Goal: Information Seeking & Learning: Check status

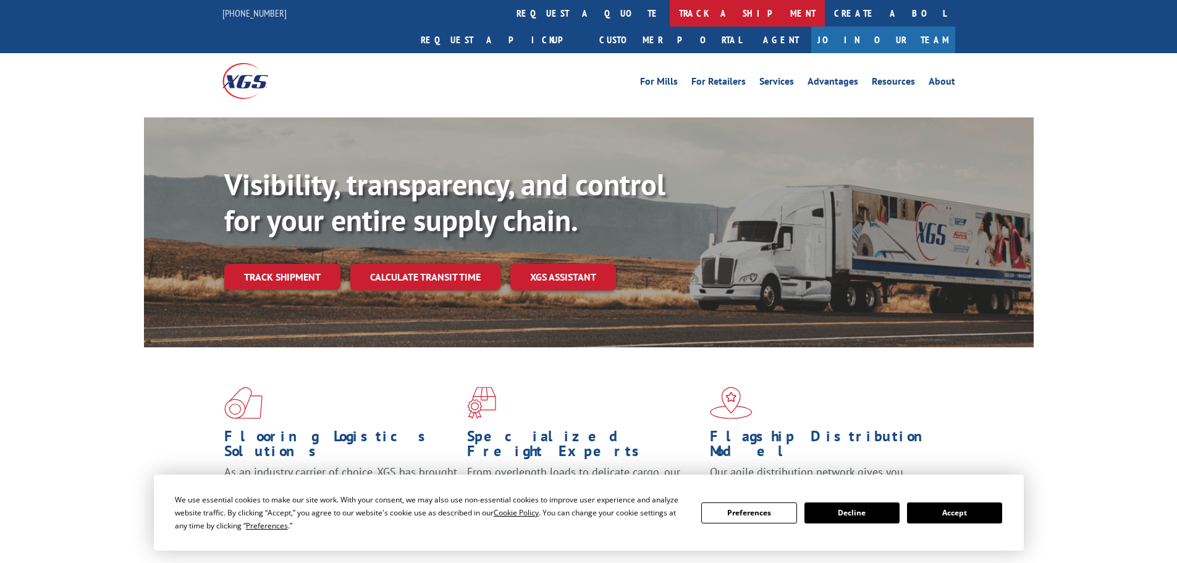
click at [670, 11] on link "track a shipment" at bounding box center [747, 13] width 155 height 27
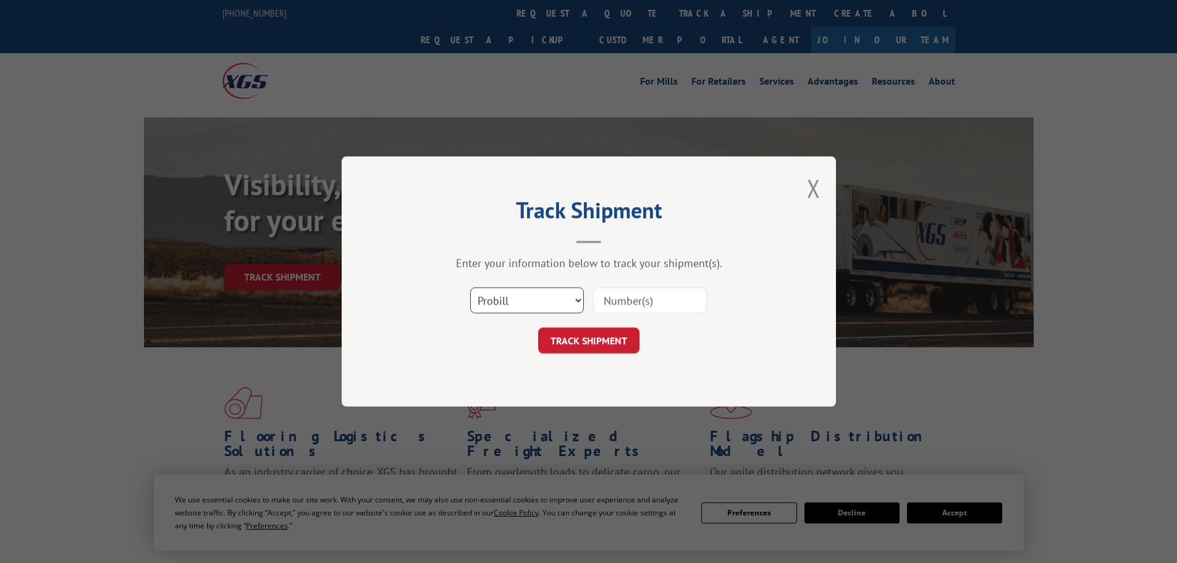
click at [528, 300] on select "Select category... Probill BOL PO" at bounding box center [527, 300] width 114 height 26
select select "bol"
click at [470, 287] on select "Select category... Probill BOL PO" at bounding box center [527, 300] width 114 height 26
click at [651, 302] on input at bounding box center [650, 300] width 114 height 26
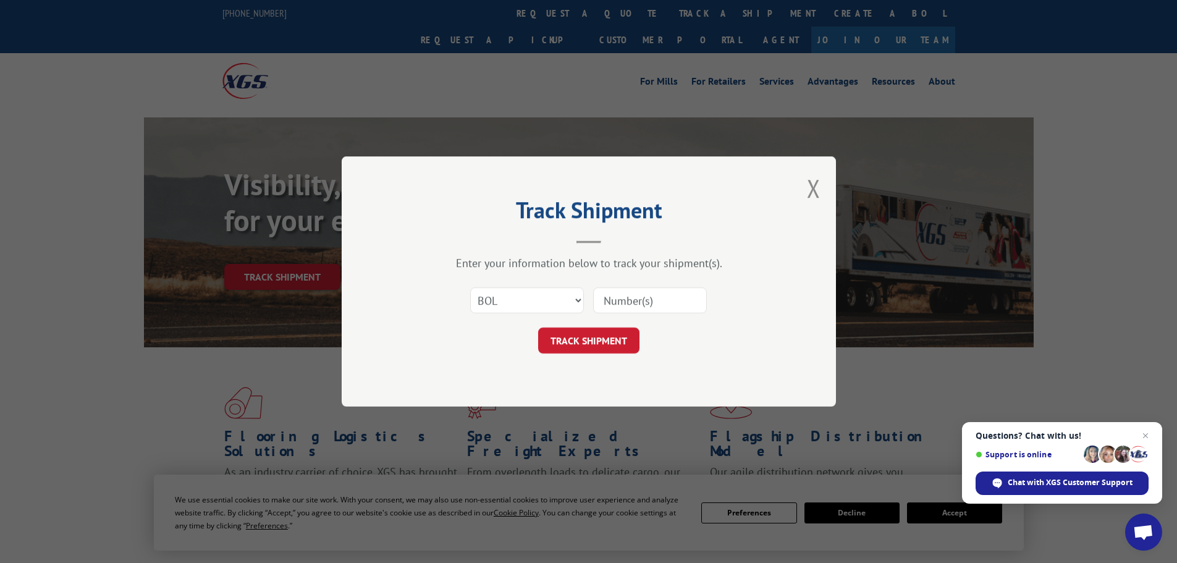
paste input "7063640"
type input "7063640"
click at [588, 338] on button "TRACK SHIPMENT" at bounding box center [588, 341] width 101 height 26
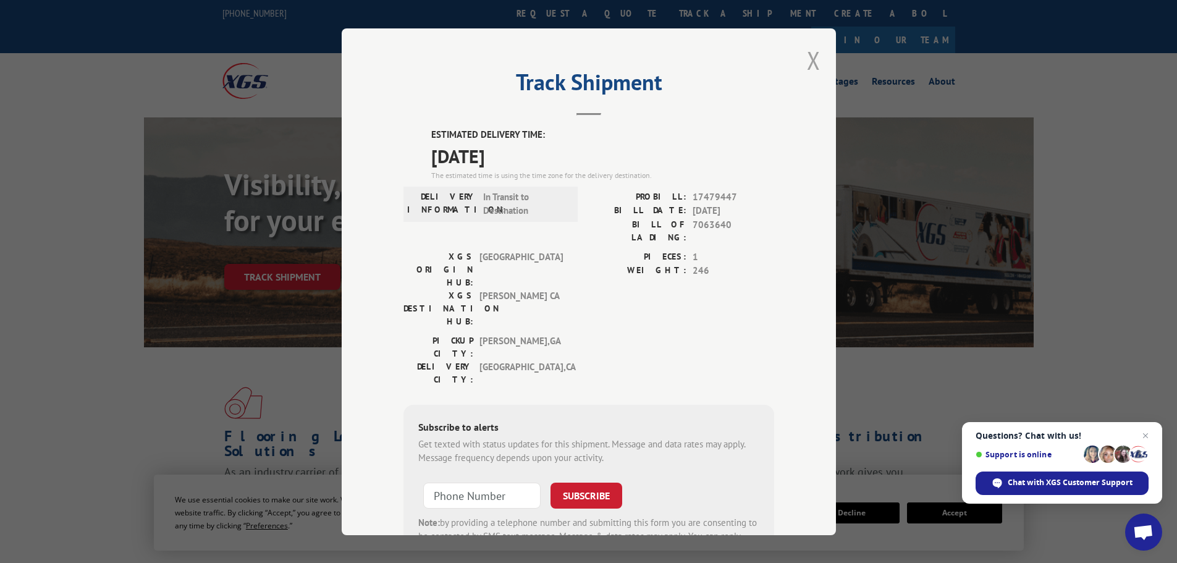
click at [808, 64] on button "Close modal" at bounding box center [814, 60] width 14 height 33
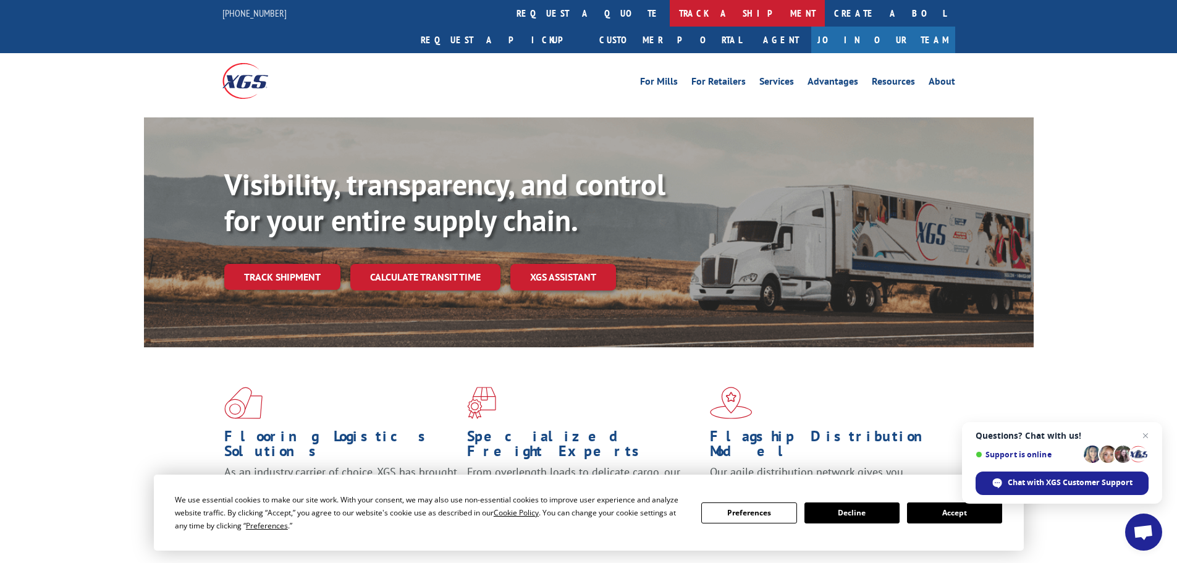
click at [670, 15] on link "track a shipment" at bounding box center [747, 13] width 155 height 27
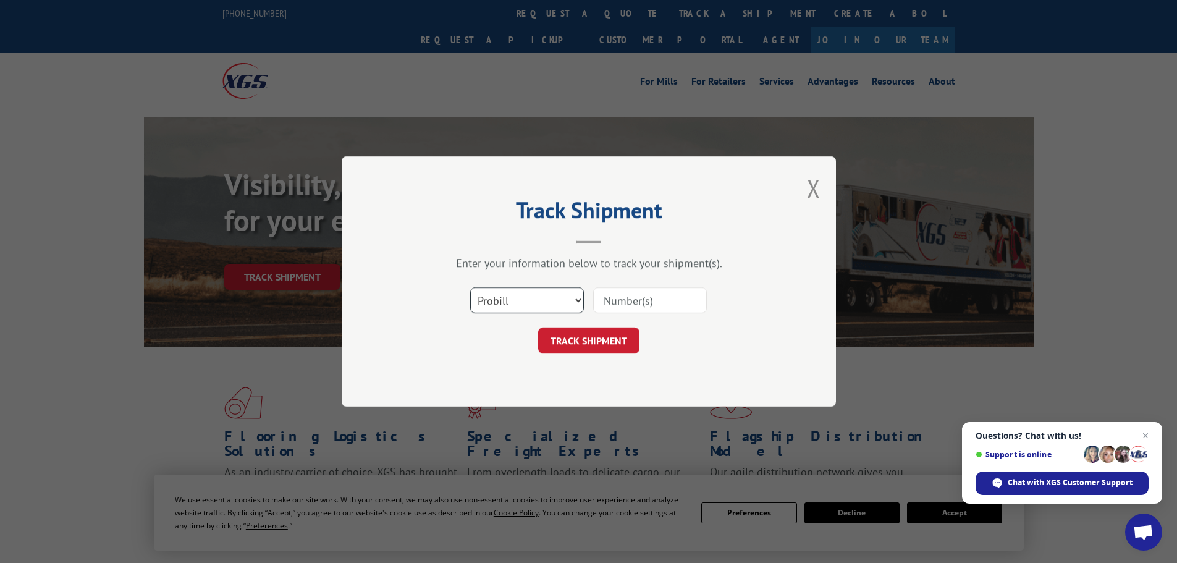
click at [509, 303] on select "Select category... Probill BOL PO" at bounding box center [527, 300] width 114 height 26
select select "bol"
click at [470, 287] on select "Select category... Probill BOL PO" at bounding box center [527, 300] width 114 height 26
click at [639, 301] on input at bounding box center [650, 300] width 114 height 26
paste input "7060544"
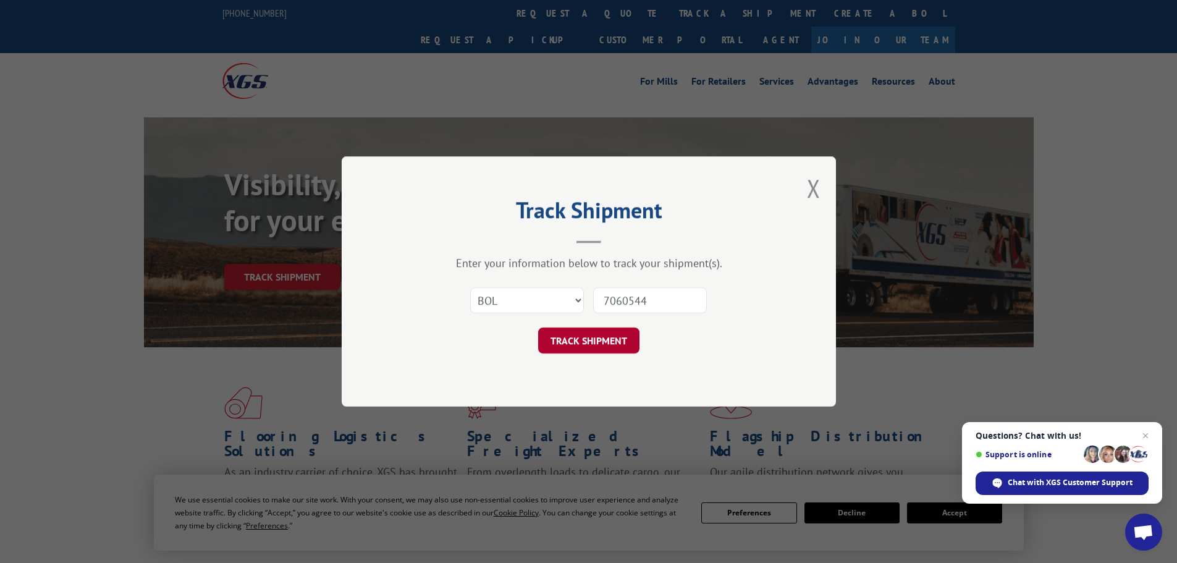
type input "7060544"
drag, startPoint x: 594, startPoint y: 335, endPoint x: 589, endPoint y: 341, distance: 8.3
click at [592, 341] on button "TRACK SHIPMENT" at bounding box center [588, 341] width 101 height 26
